Goal: Task Accomplishment & Management: Use online tool/utility

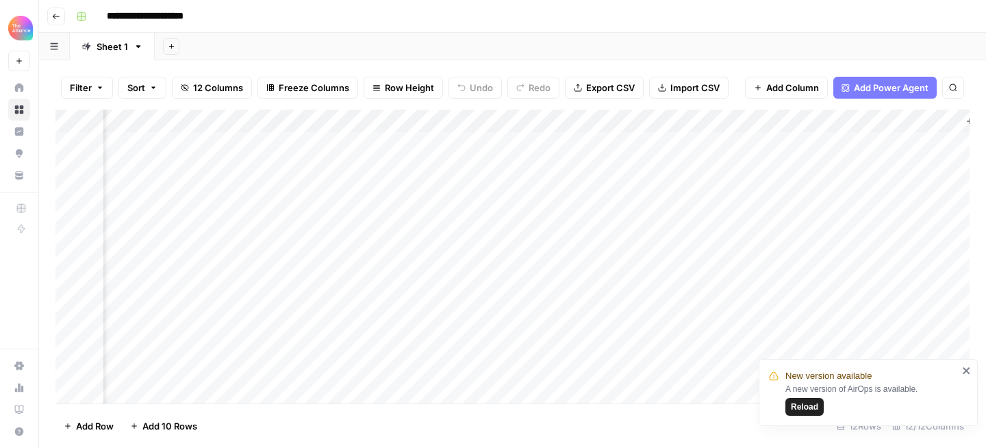
scroll to position [0, 975]
click at [744, 146] on div "Add Column" at bounding box center [512, 257] width 914 height 294
click at [181, 391] on div "Add Column" at bounding box center [512, 257] width 914 height 294
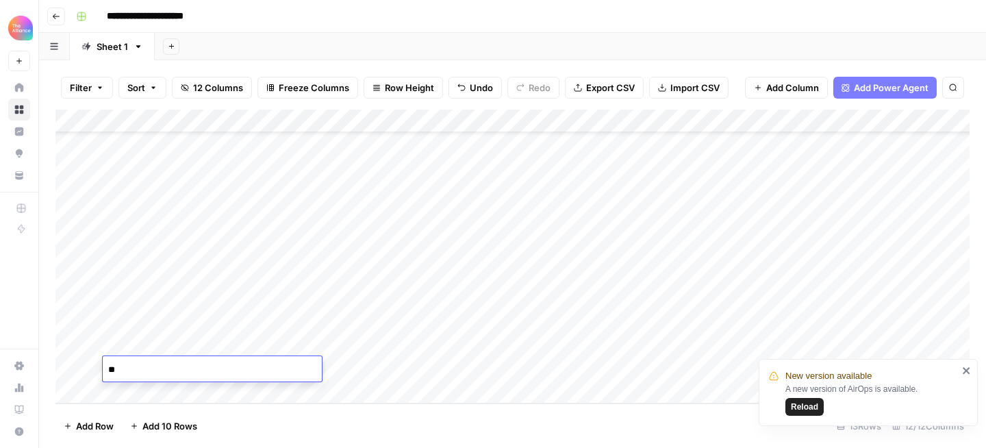
type textarea "*"
click at [340, 5] on div "**********" at bounding box center [520, 16] width 901 height 22
click at [54, 21] on button "Go back" at bounding box center [56, 17] width 18 height 18
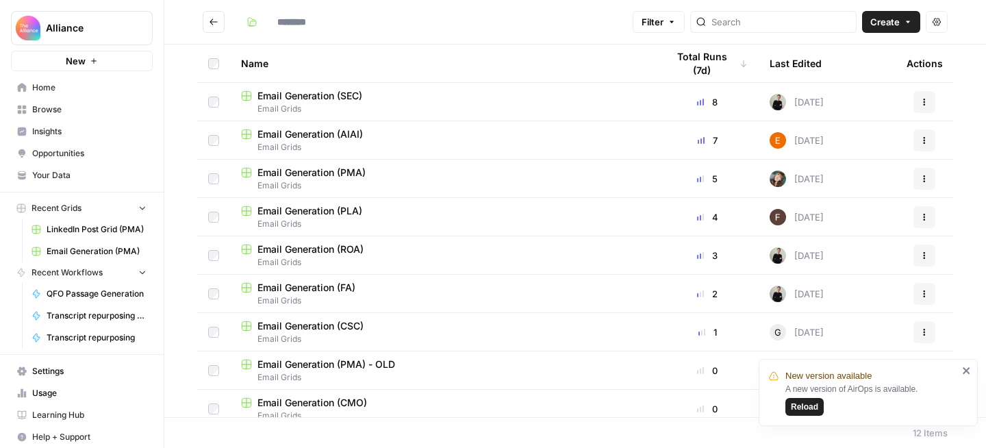
type input "**********"
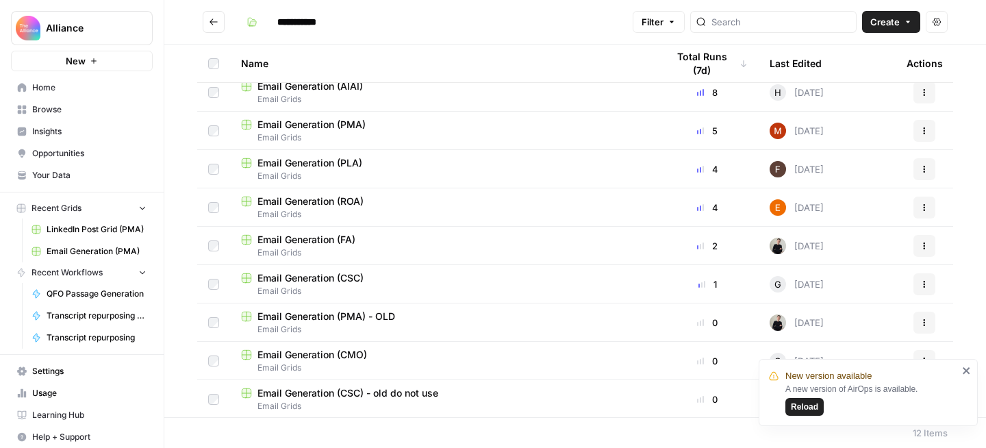
scroll to position [49, 0]
click at [344, 355] on span "Email Generation (CMO)" at bounding box center [312, 353] width 110 height 14
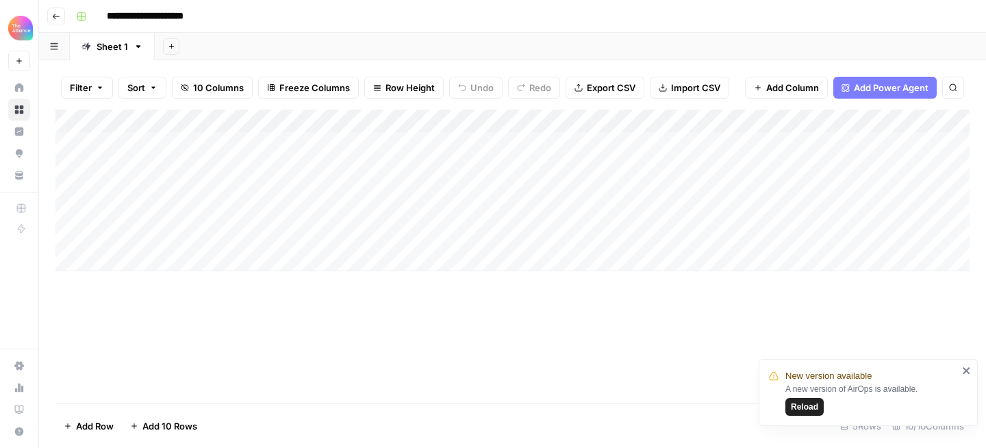
click at [188, 215] on div "Add Column" at bounding box center [512, 191] width 914 height 162
type textarea "*"
drag, startPoint x: 112, startPoint y: 211, endPoint x: 88, endPoint y: 211, distance: 23.3
click at [88, 211] on body "**********" at bounding box center [493, 224] width 986 height 448
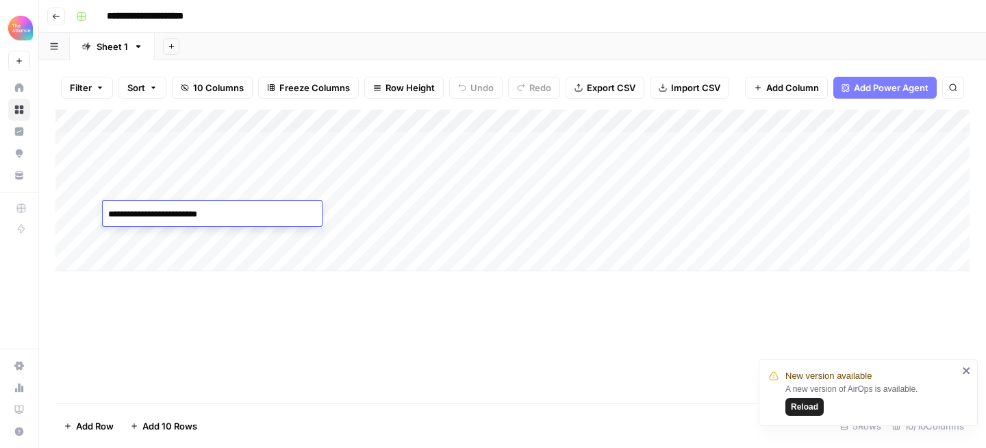
type textarea "**********"
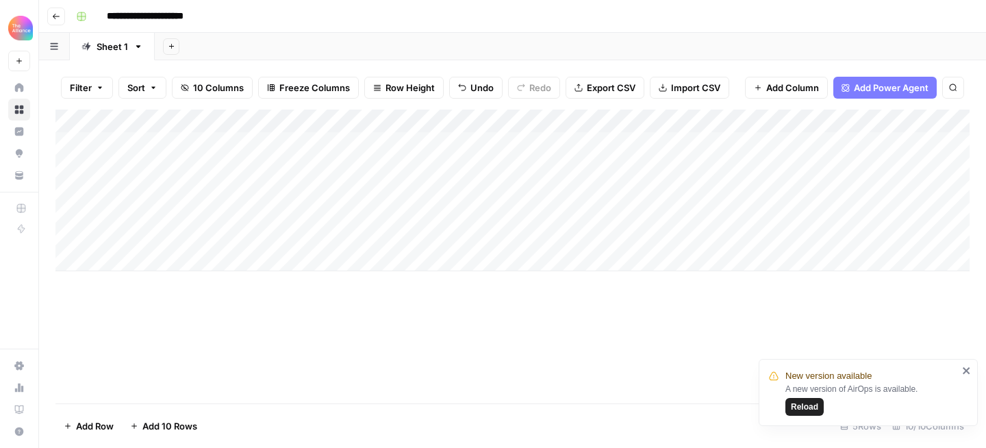
click at [359, 218] on div "Add Column" at bounding box center [512, 191] width 914 height 162
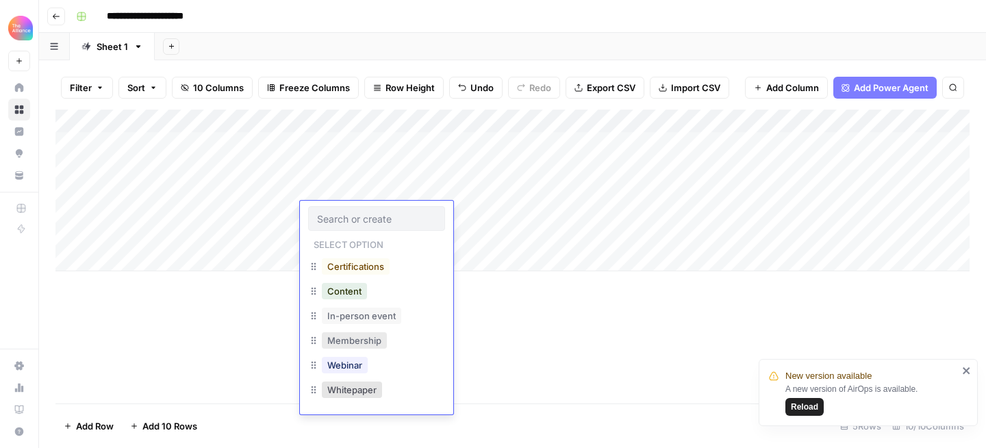
click at [369, 336] on button "Membership" at bounding box center [354, 340] width 65 height 16
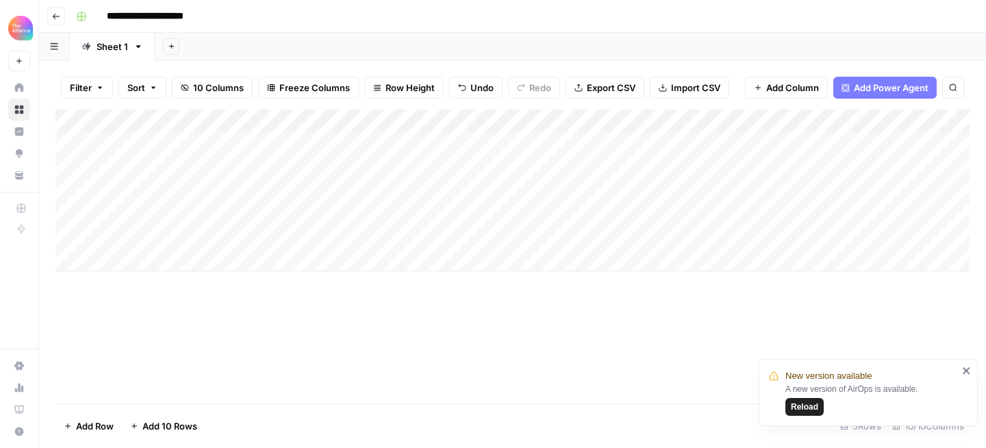
click at [463, 216] on div "Add Column" at bounding box center [512, 191] width 914 height 162
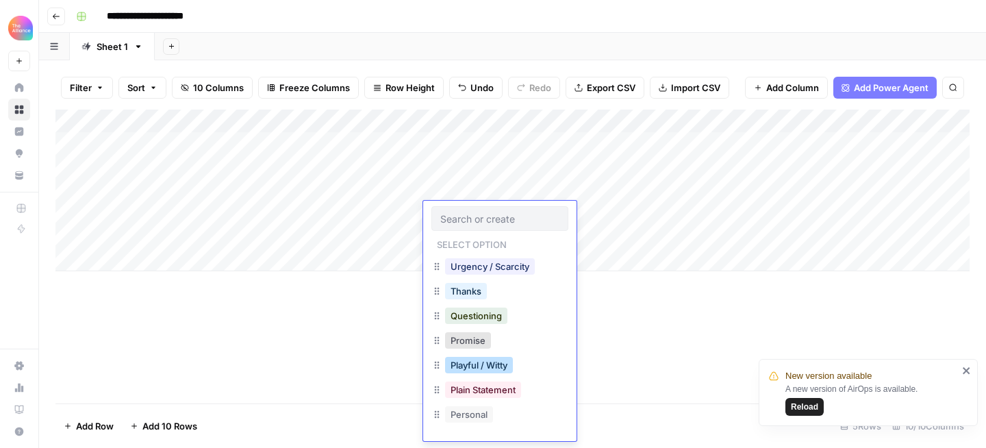
click at [500, 362] on button "Playful / Witty" at bounding box center [479, 365] width 68 height 16
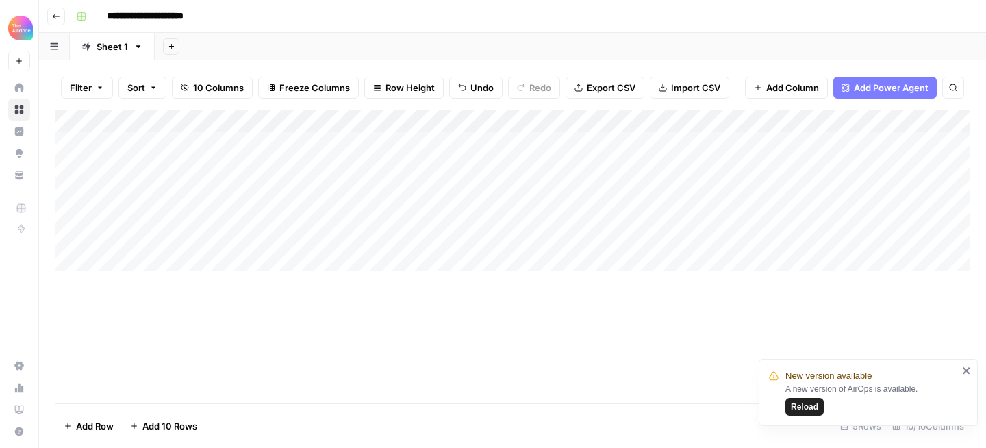
click at [577, 217] on div "Add Column" at bounding box center [512, 191] width 914 height 162
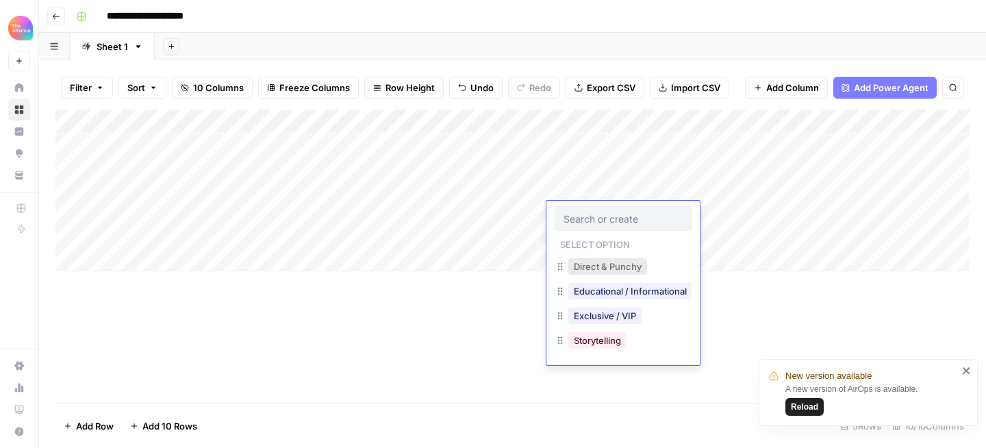
click at [592, 262] on button "Direct & Punchy" at bounding box center [607, 266] width 79 height 16
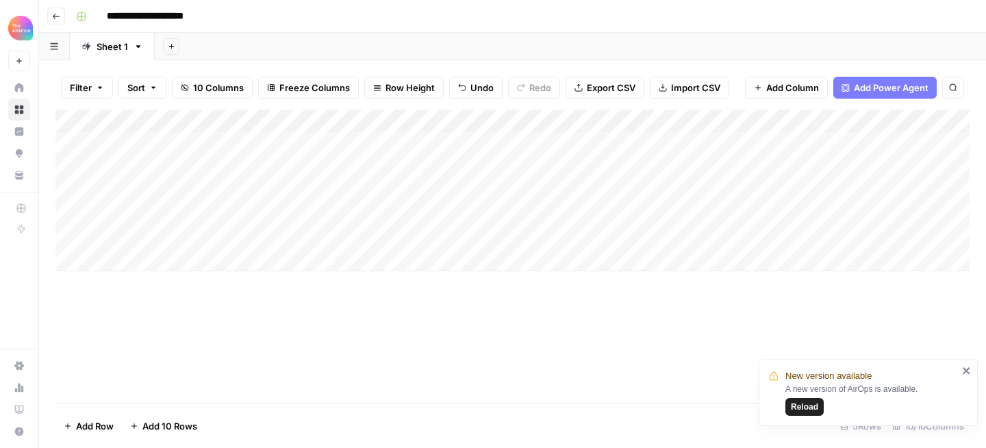
click at [683, 214] on div "Add Column" at bounding box center [512, 191] width 914 height 162
click at [761, 216] on div "Add Column" at bounding box center [512, 191] width 914 height 162
click at [866, 214] on div "Add Column" at bounding box center [512, 191] width 914 height 162
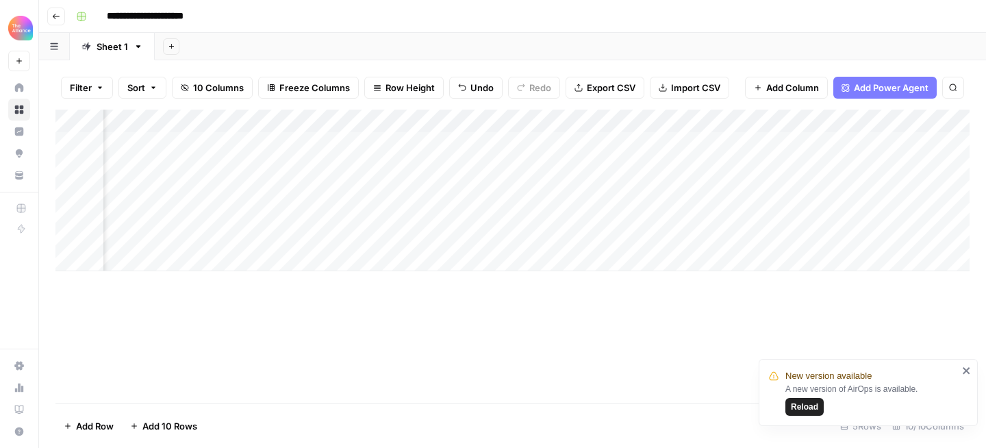
click at [866, 214] on div "Add Column" at bounding box center [512, 191] width 914 height 162
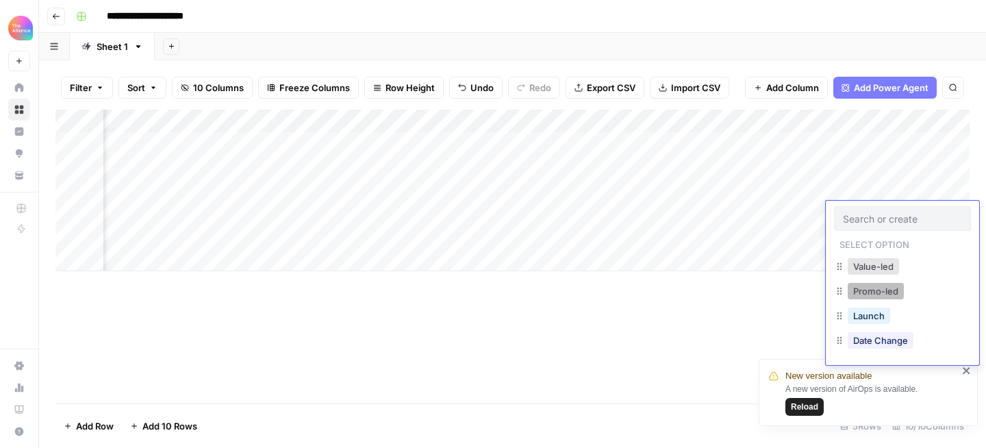
click at [875, 285] on button "Promo-led" at bounding box center [875, 291] width 56 height 16
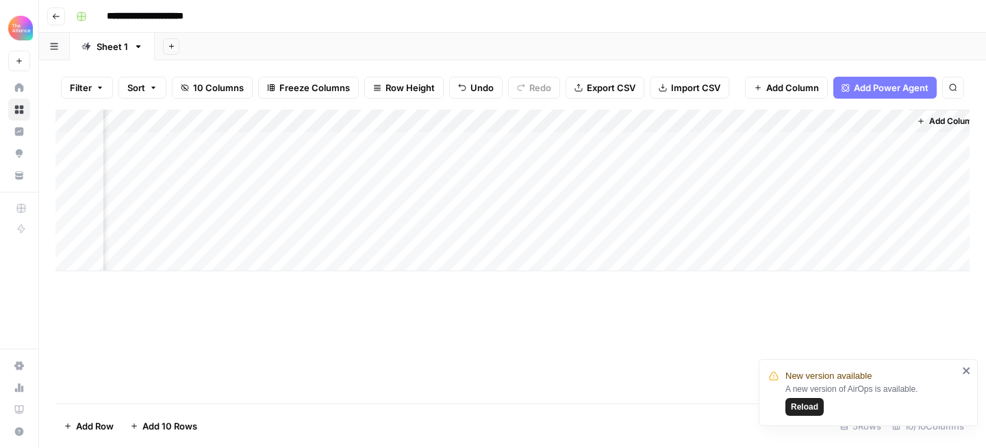
scroll to position [0, 790]
click at [677, 211] on div "Add Column" at bounding box center [512, 191] width 914 height 162
click at [739, 209] on div "Add Column" at bounding box center [512, 191] width 914 height 162
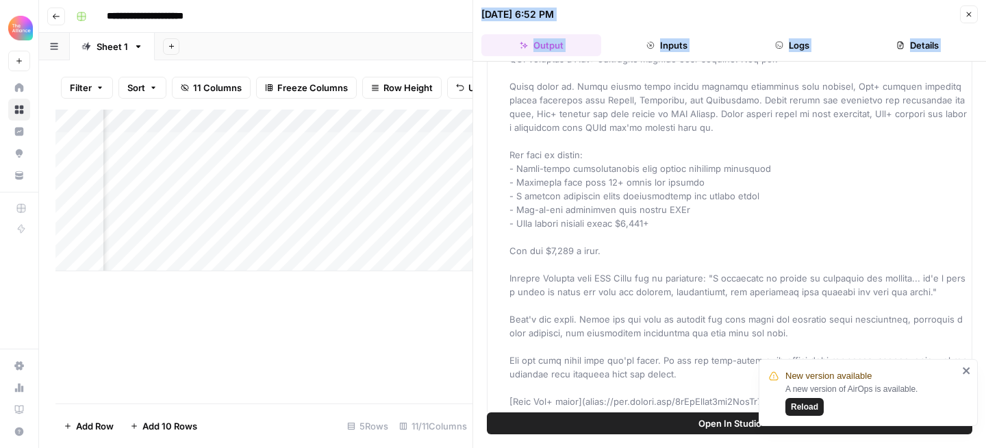
scroll to position [315, 0]
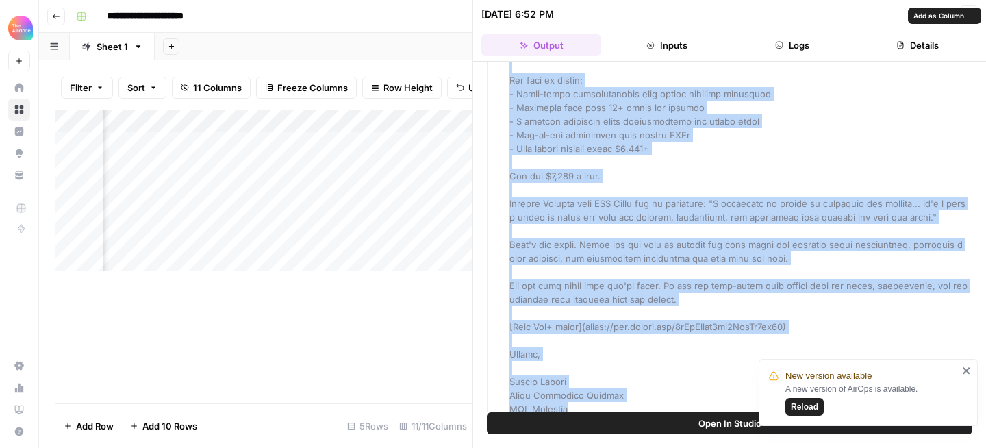
drag, startPoint x: 539, startPoint y: 107, endPoint x: 624, endPoint y: 400, distance: 305.0
click at [624, 400] on div "Email" at bounding box center [738, 101] width 458 height 630
copy span "**Subject Line:** Your competitors just got certified (and promoted) **Preview …"
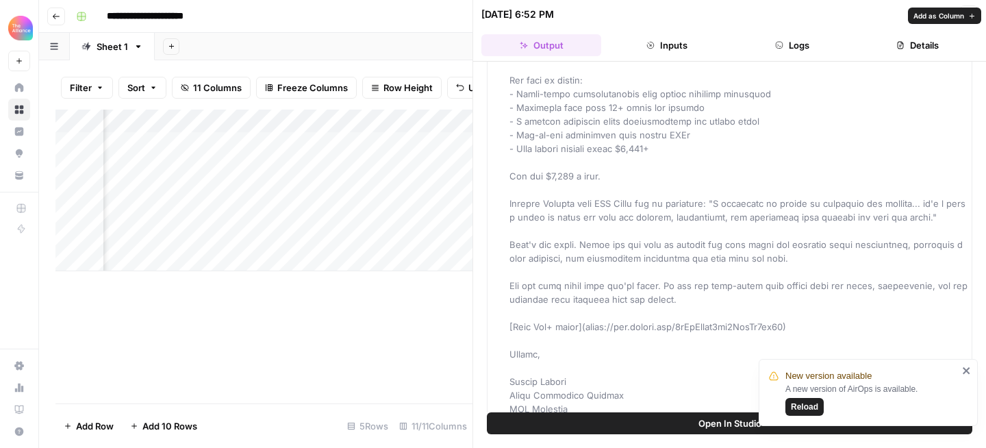
click at [649, 214] on div "Email" at bounding box center [738, 101] width 458 height 630
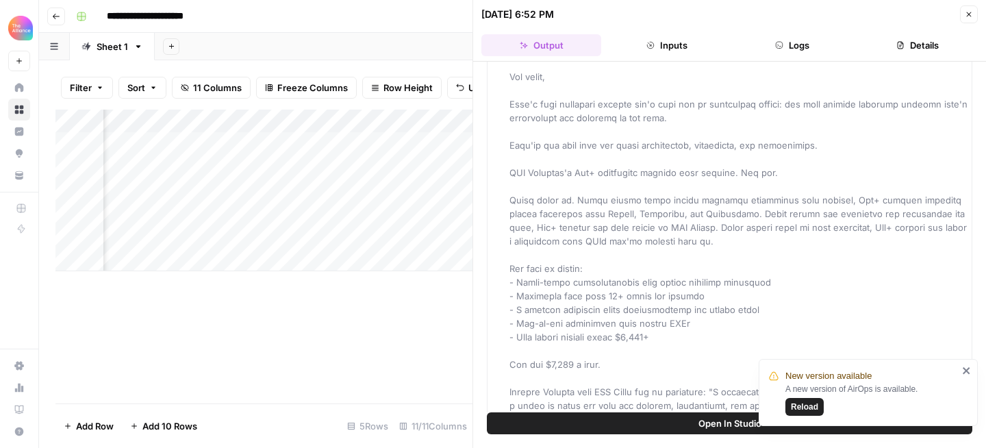
scroll to position [122, 0]
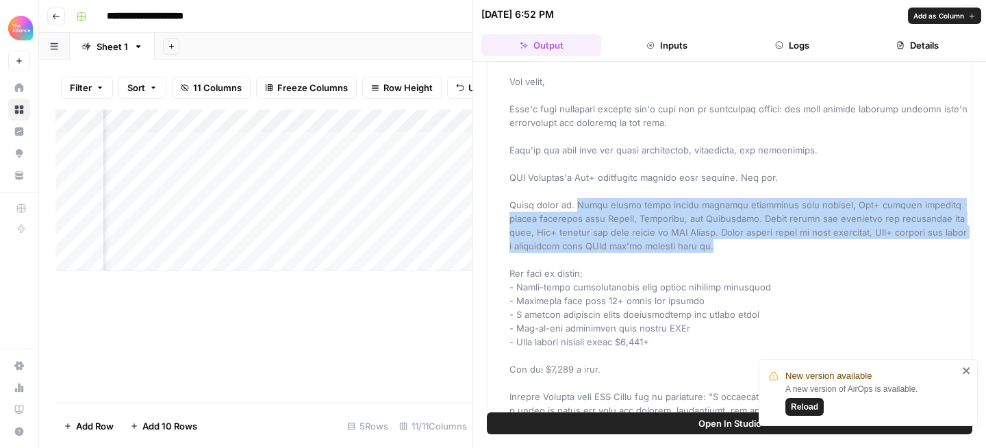
drag, startPoint x: 571, startPoint y: 188, endPoint x: 728, endPoint y: 227, distance: 161.3
click at [728, 227] on div "Email" at bounding box center [738, 294] width 458 height 630
copy span "While others spend months creating frameworks from scratch, Pro+ members downlo…"
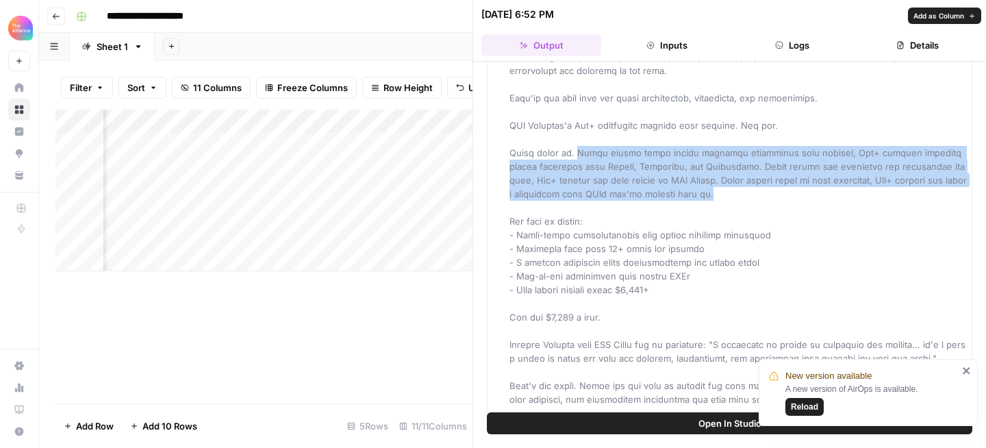
scroll to position [177, 0]
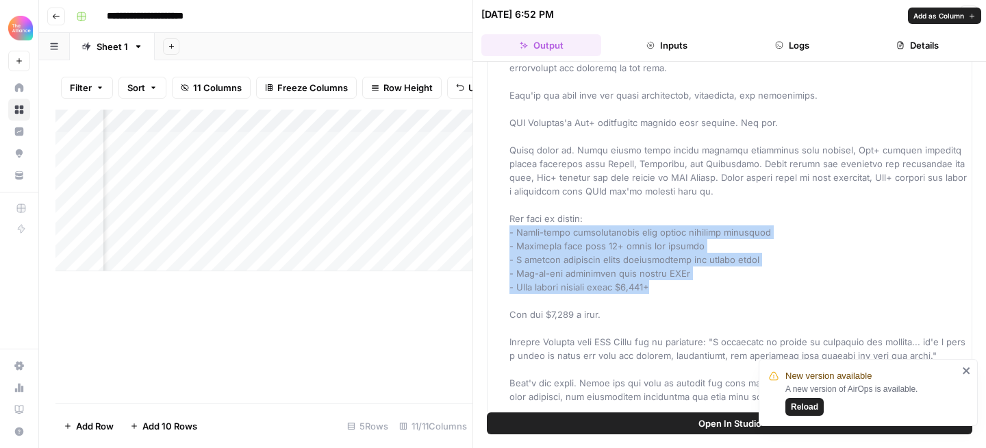
drag, startPoint x: 669, startPoint y: 271, endPoint x: 506, endPoint y: 214, distance: 173.2
click at [506, 214] on div "Email" at bounding box center [729, 239] width 485 height 636
copy span "- World-class certifications that hiring managers recognize - Templates that sa…"
